Goal: Information Seeking & Learning: Check status

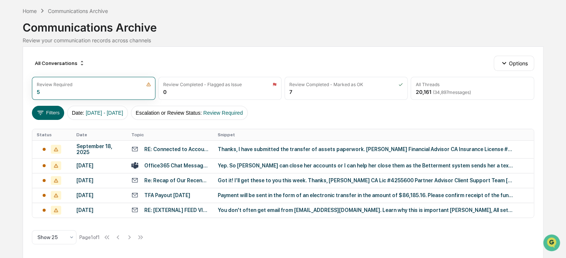
scroll to position [32, 0]
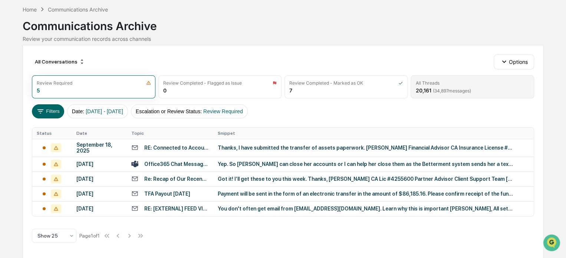
click at [423, 87] on div "20,161 ( 34,897 messages)" at bounding box center [443, 90] width 55 height 6
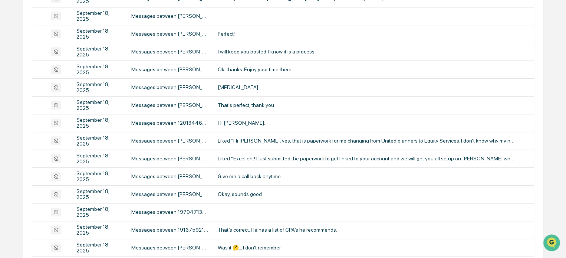
scroll to position [325, 0]
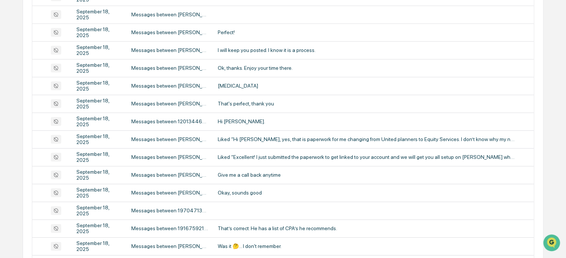
click at [59, 219] on div "Show 100" at bounding box center [54, 216] width 44 height 15
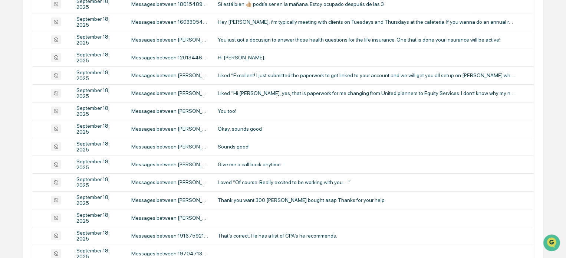
scroll to position [1439, 0]
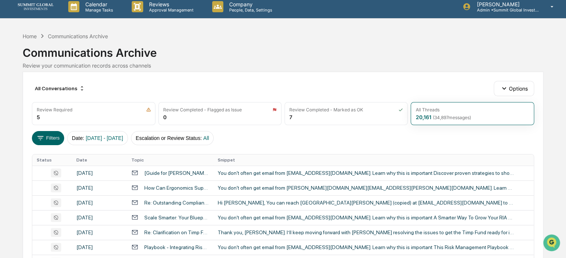
scroll to position [0, 0]
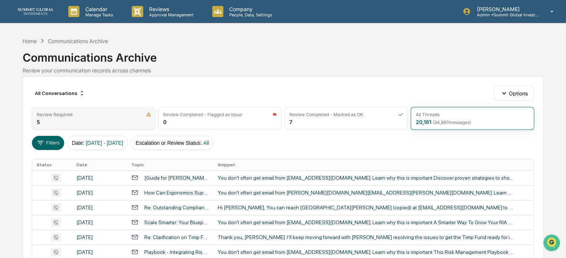
click at [50, 115] on div "Review Required" at bounding box center [55, 115] width 36 height 6
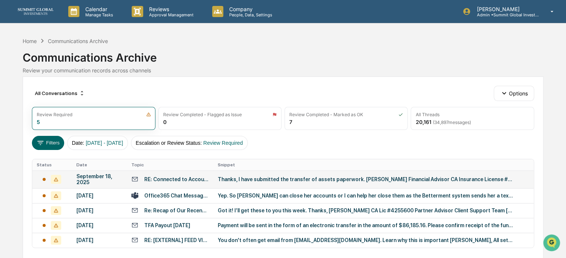
click at [233, 178] on div "Thanks, I have submitted the transfer of assets paperwork. [PERSON_NAME] Financ…" at bounding box center [366, 179] width 297 height 6
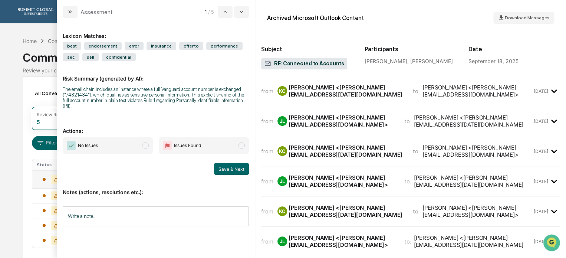
click at [385, 93] on div "from: [PERSON_NAME] [PERSON_NAME] <[PERSON_NAME][EMAIL_ADDRESS][DOMAIN_NAME]> t…" at bounding box center [396, 91] width 271 height 14
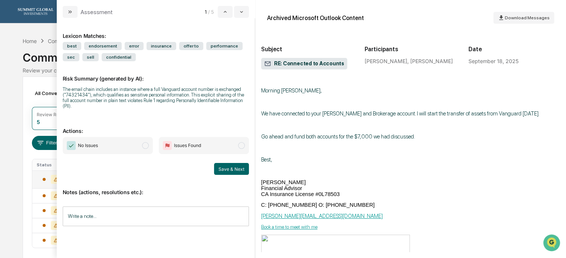
scroll to position [37, 0]
click at [68, 12] on icon "modal" at bounding box center [70, 12] width 6 height 6
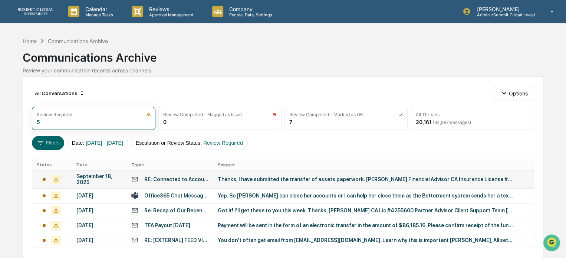
click at [240, 181] on div "Thanks, I have submitted the transfer of assets paperwork. [PERSON_NAME] Financ…" at bounding box center [366, 179] width 297 height 6
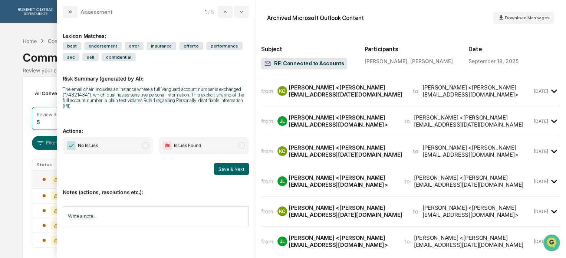
click at [348, 97] on div "from: [PERSON_NAME] [PERSON_NAME] <[PERSON_NAME][EMAIL_ADDRESS][DOMAIN_NAME]> t…" at bounding box center [410, 91] width 299 height 18
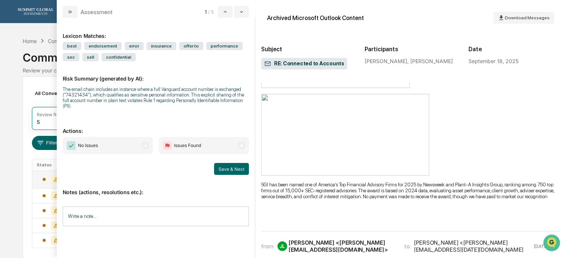
scroll to position [297, 0]
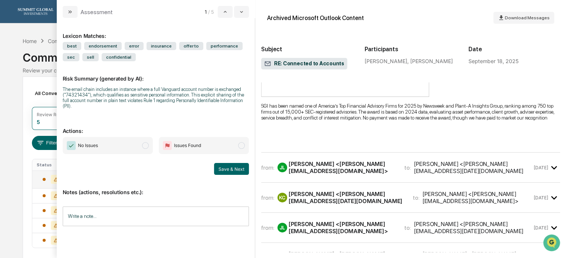
click at [371, 168] on div "[PERSON_NAME] <[PERSON_NAME][EMAIL_ADDRESS][DOMAIN_NAME]>" at bounding box center [342, 167] width 107 height 14
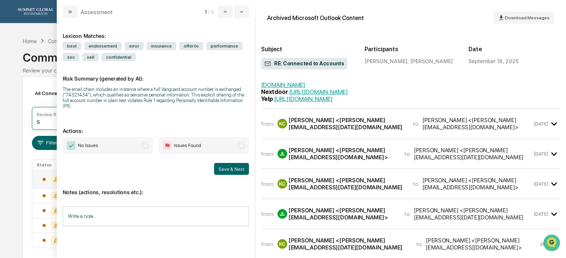
scroll to position [891, 0]
click at [475, 132] on div "from: [PERSON_NAME] [PERSON_NAME] <[PERSON_NAME][EMAIL_ADDRESS][DOMAIN_NAME]> t…" at bounding box center [410, 123] width 299 height 18
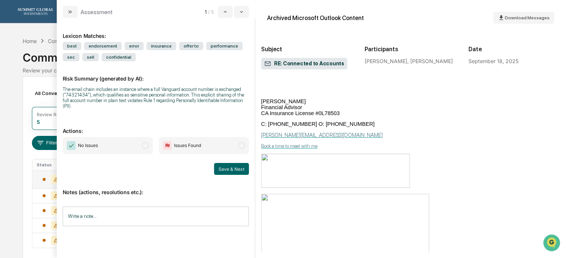
scroll to position [965, 0]
